Goal: Participate in discussion

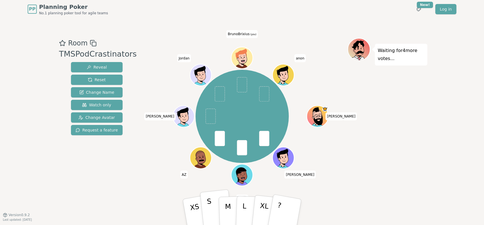
click at [212, 202] on button "S" at bounding box center [216, 212] width 33 height 46
click at [406, 186] on div "Waiting for 3 more votes..." at bounding box center [388, 116] width 80 height 157
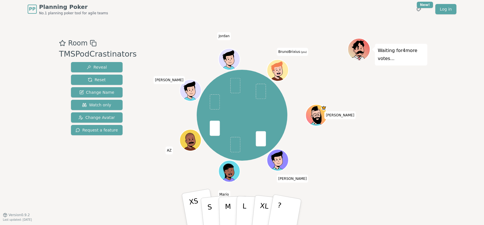
click at [192, 202] on p "XS" at bounding box center [196, 212] width 14 height 32
click at [327, 163] on div "[PERSON_NAME] [PERSON_NAME] AZ [PERSON_NAME] (you)" at bounding box center [242, 115] width 211 height 134
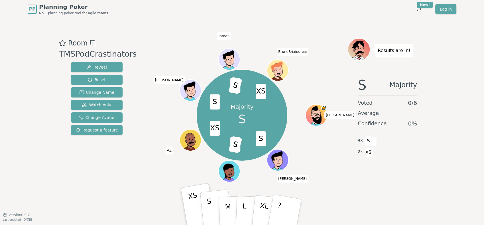
click at [209, 201] on p "S" at bounding box center [210, 212] width 7 height 31
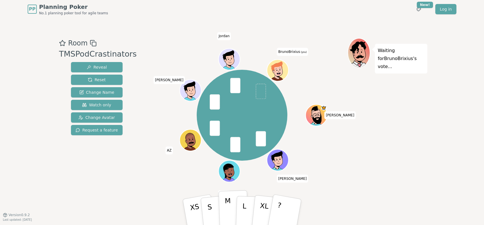
click at [228, 202] on p "M" at bounding box center [228, 211] width 7 height 31
click at [225, 202] on button "M" at bounding box center [234, 212] width 30 height 44
click at [227, 202] on p "M" at bounding box center [228, 211] width 7 height 31
